Goal: Information Seeking & Learning: Find specific fact

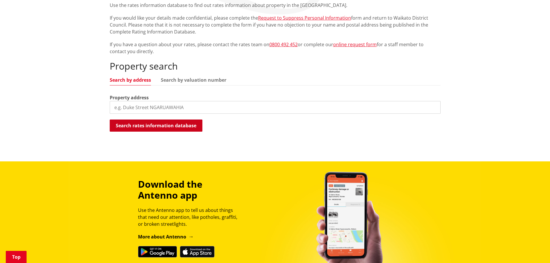
scroll to position [116, 0]
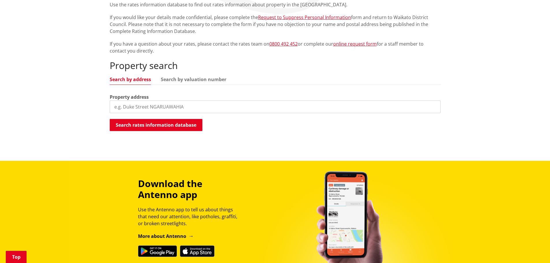
click at [124, 106] on input "search" at bounding box center [275, 107] width 331 height 13
type input "[STREET_ADDRESS][PERSON_NAME]"
click at [142, 123] on button "Search rates information database" at bounding box center [156, 125] width 93 height 12
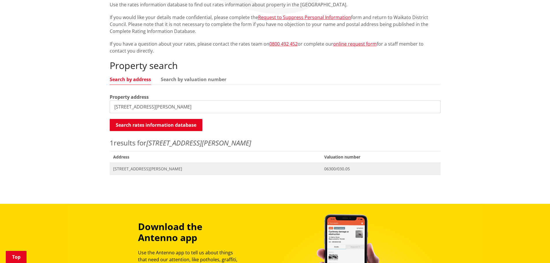
click at [157, 170] on span "[STREET_ADDRESS][PERSON_NAME]" at bounding box center [215, 169] width 205 height 6
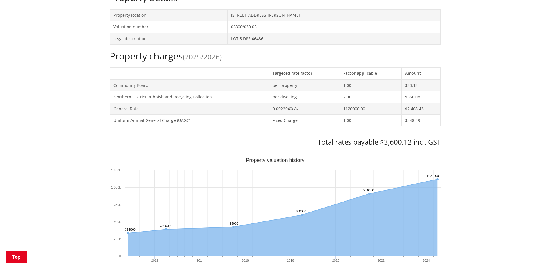
scroll to position [173, 0]
